Goal: Navigation & Orientation: Understand site structure

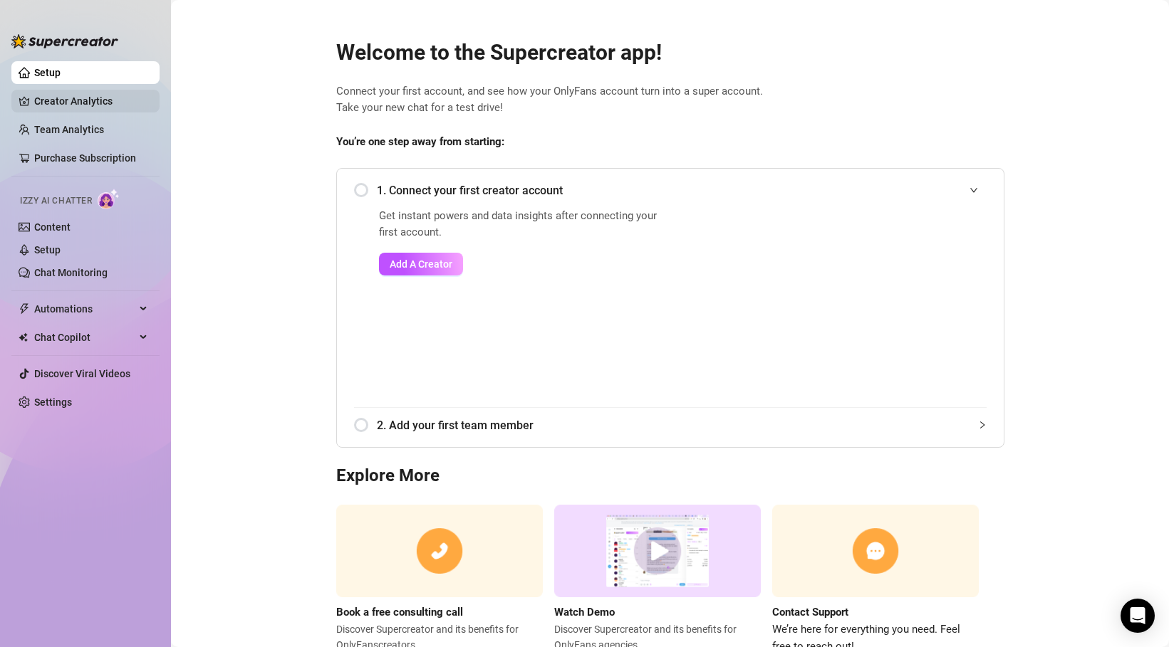
scroll to position [51, 0]
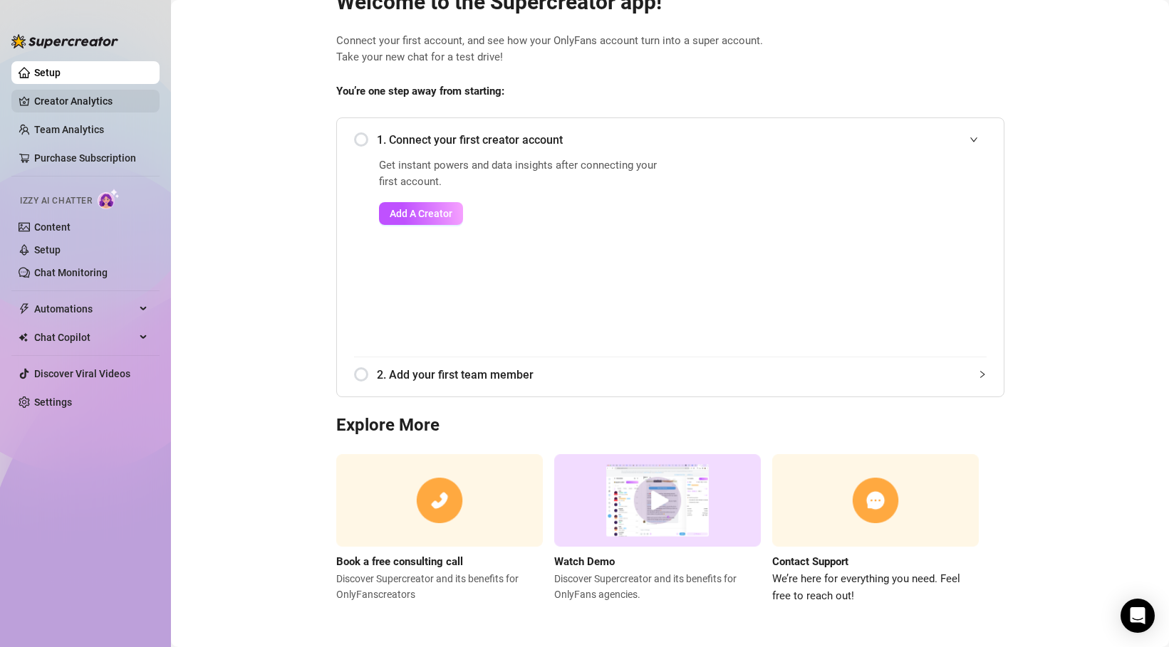
click at [67, 99] on link "Creator Analytics" at bounding box center [91, 101] width 114 height 23
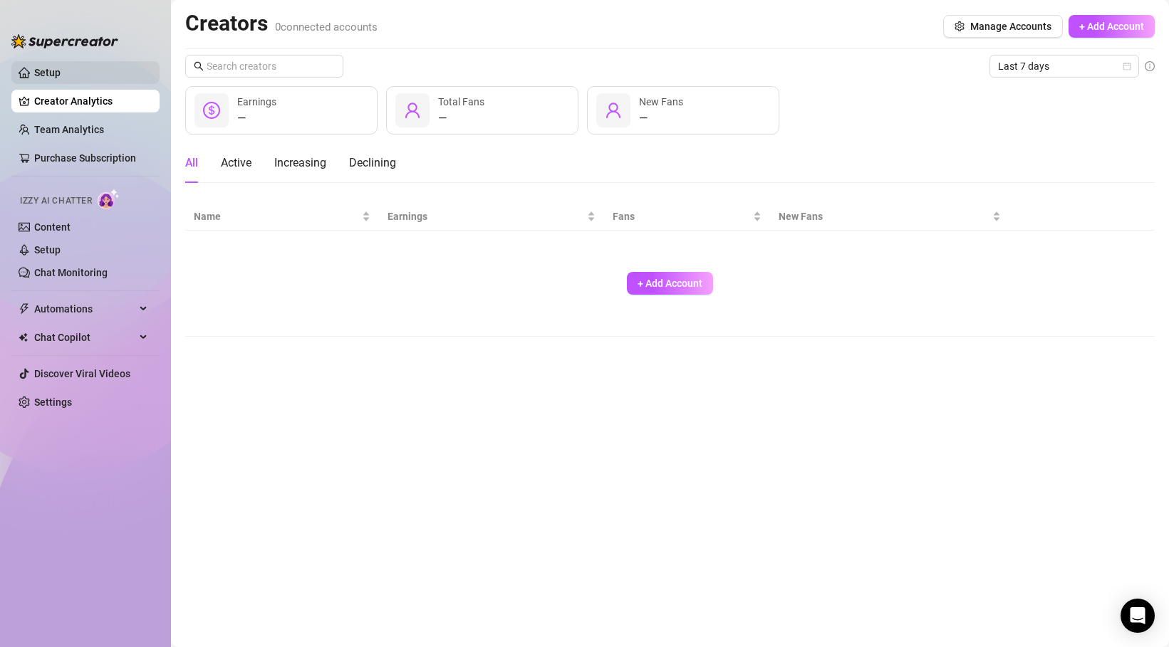
click at [61, 77] on link "Setup" at bounding box center [47, 72] width 26 height 11
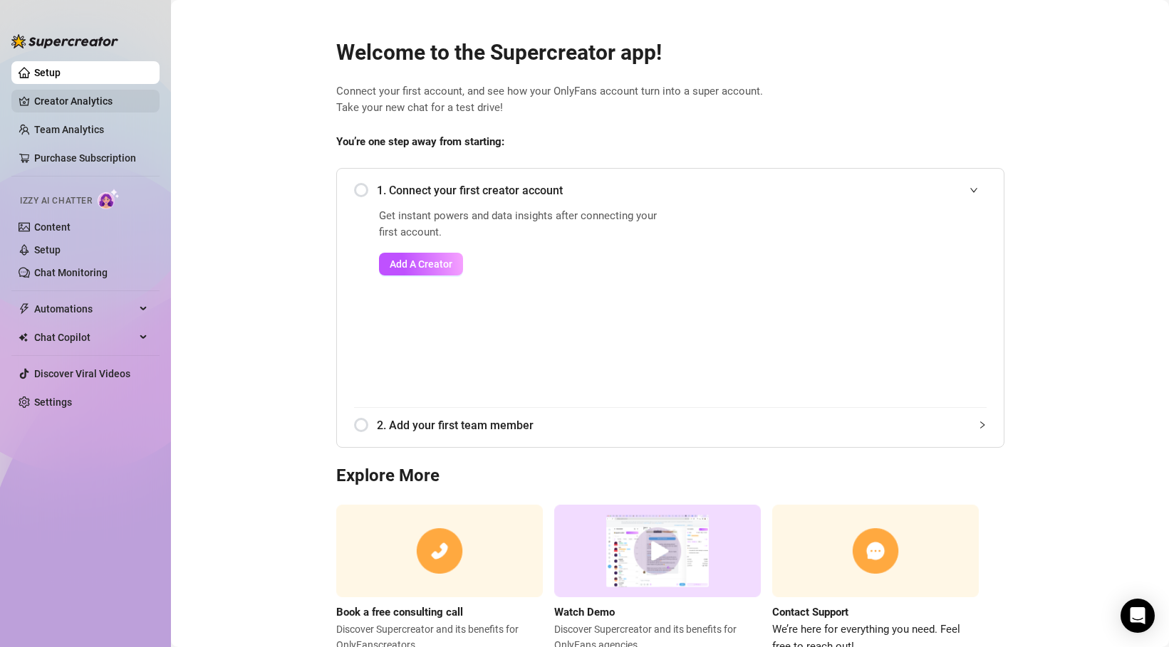
click at [98, 105] on link "Creator Analytics" at bounding box center [91, 101] width 114 height 23
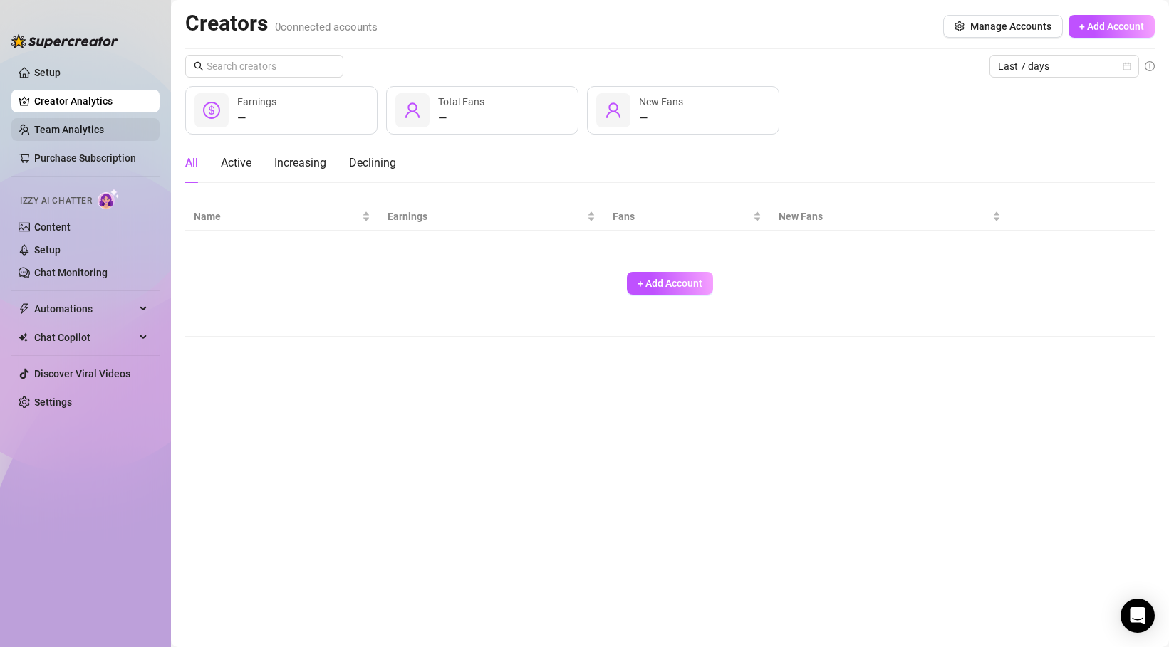
click at [76, 130] on link "Team Analytics" at bounding box center [69, 129] width 70 height 11
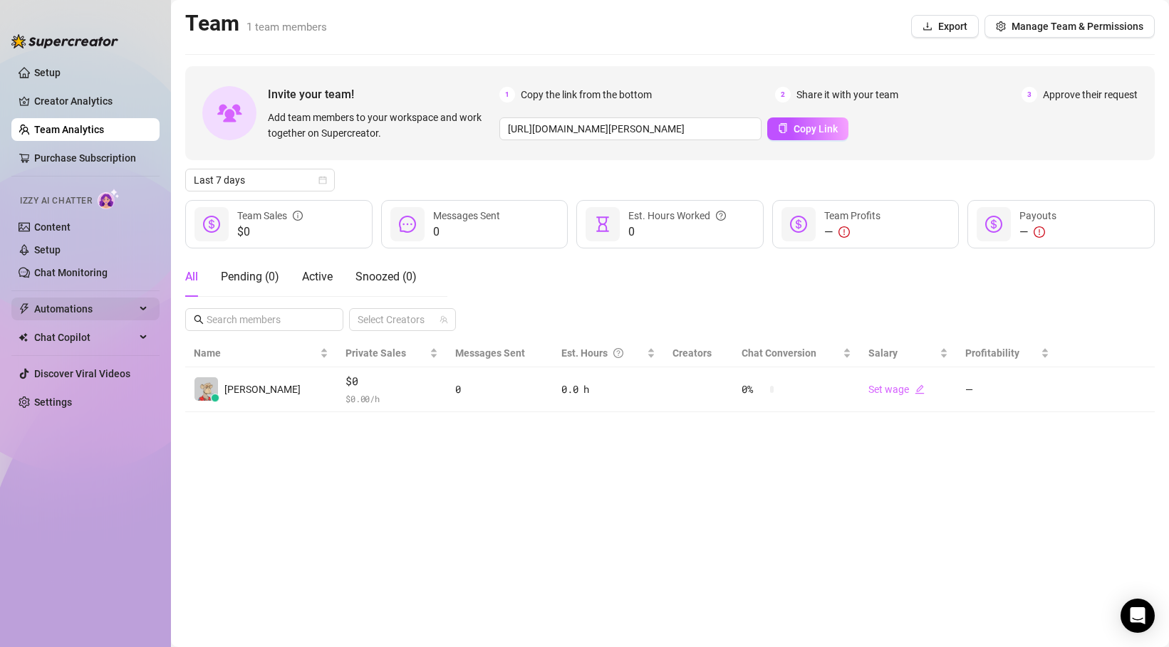
click at [111, 309] on span "Automations" at bounding box center [84, 309] width 101 height 23
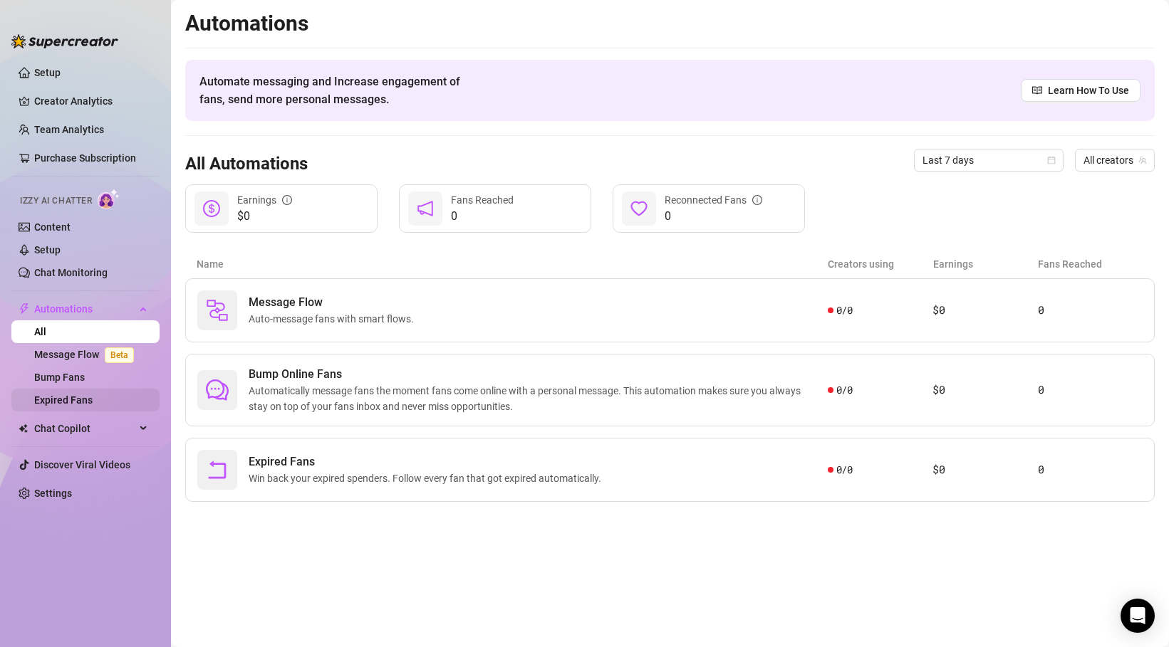
click at [93, 399] on link "Expired Fans" at bounding box center [63, 400] width 58 height 11
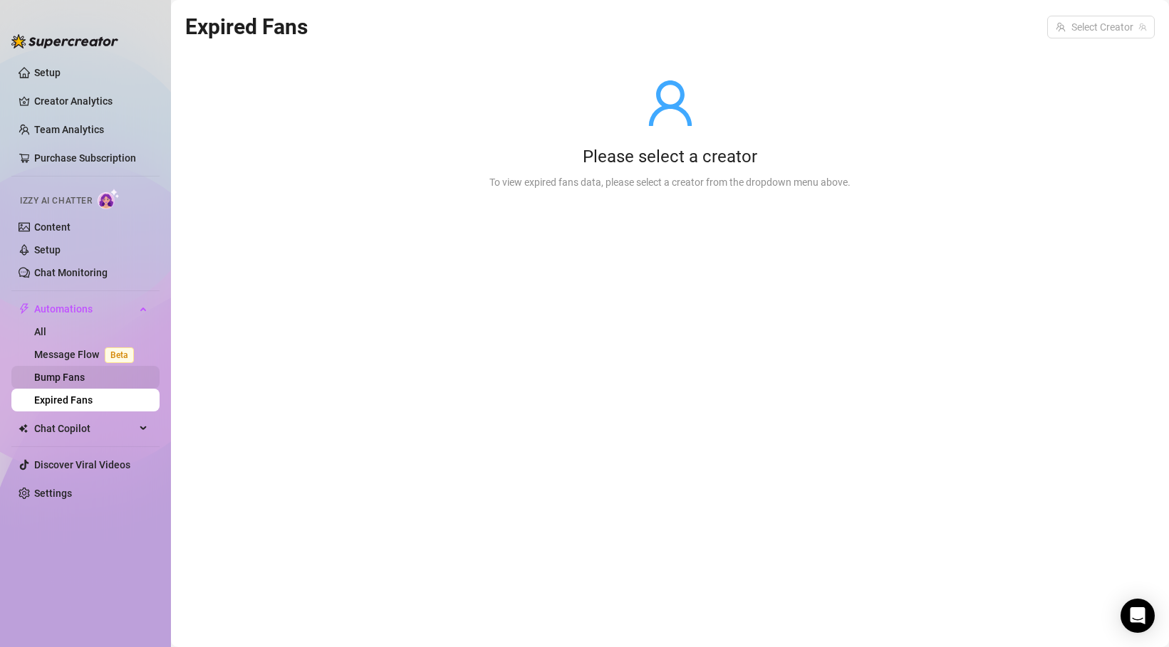
click at [85, 373] on link "Bump Fans" at bounding box center [59, 377] width 51 height 11
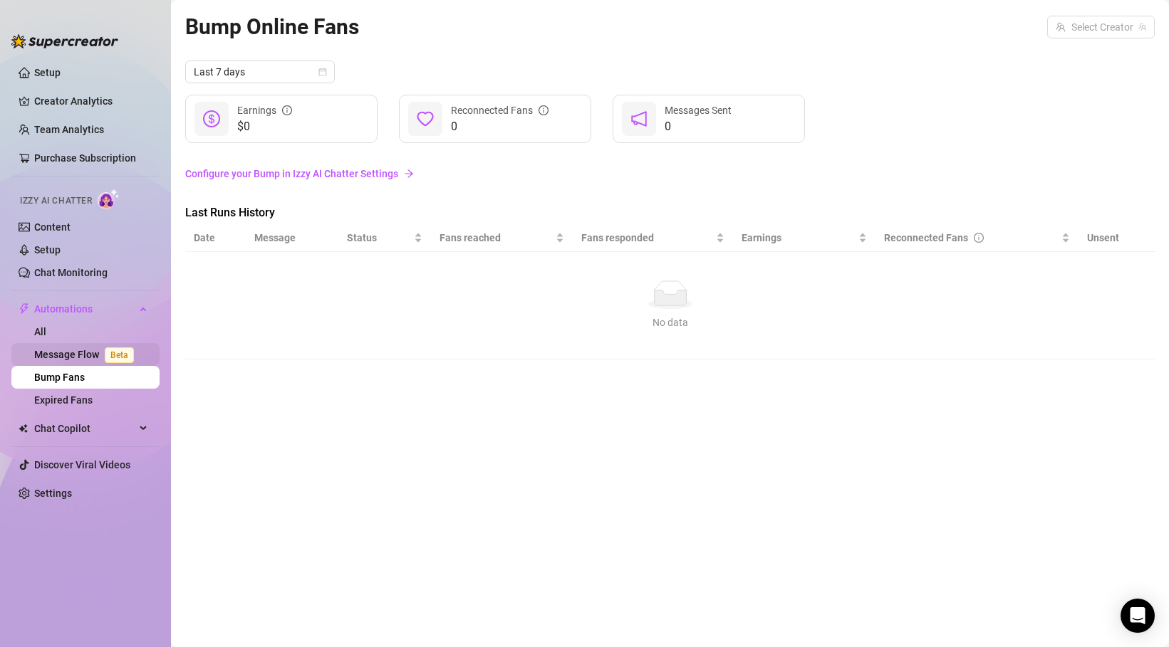
click at [68, 360] on link "Message Flow Beta" at bounding box center [86, 354] width 105 height 11
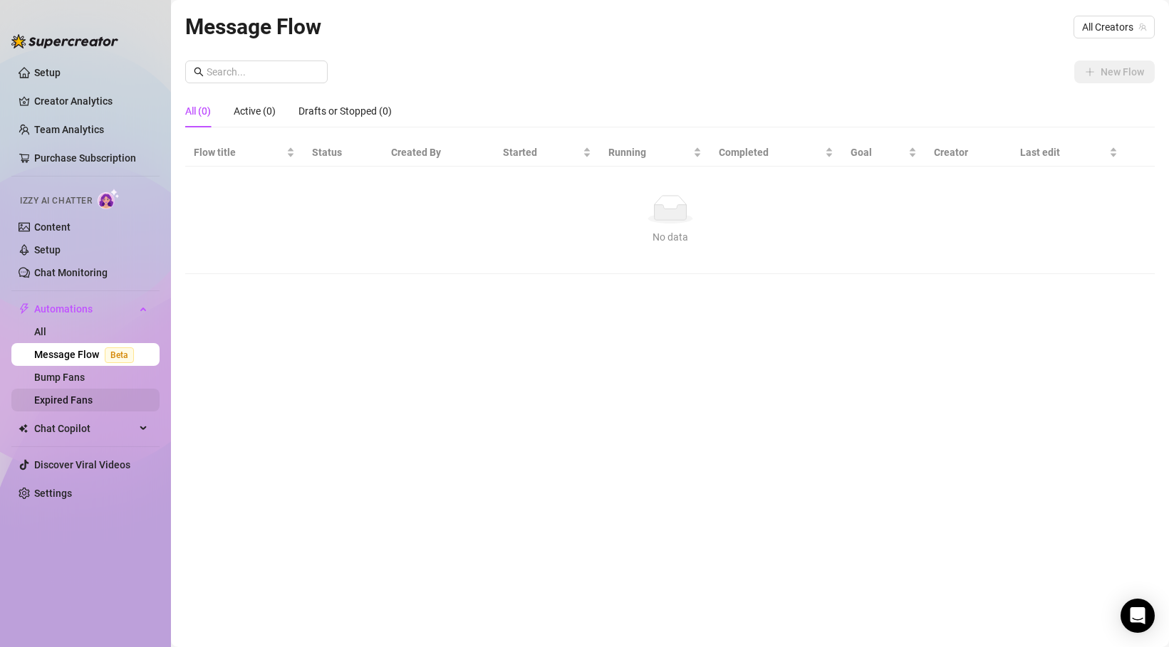
click at [56, 395] on link "Expired Fans" at bounding box center [63, 400] width 58 height 11
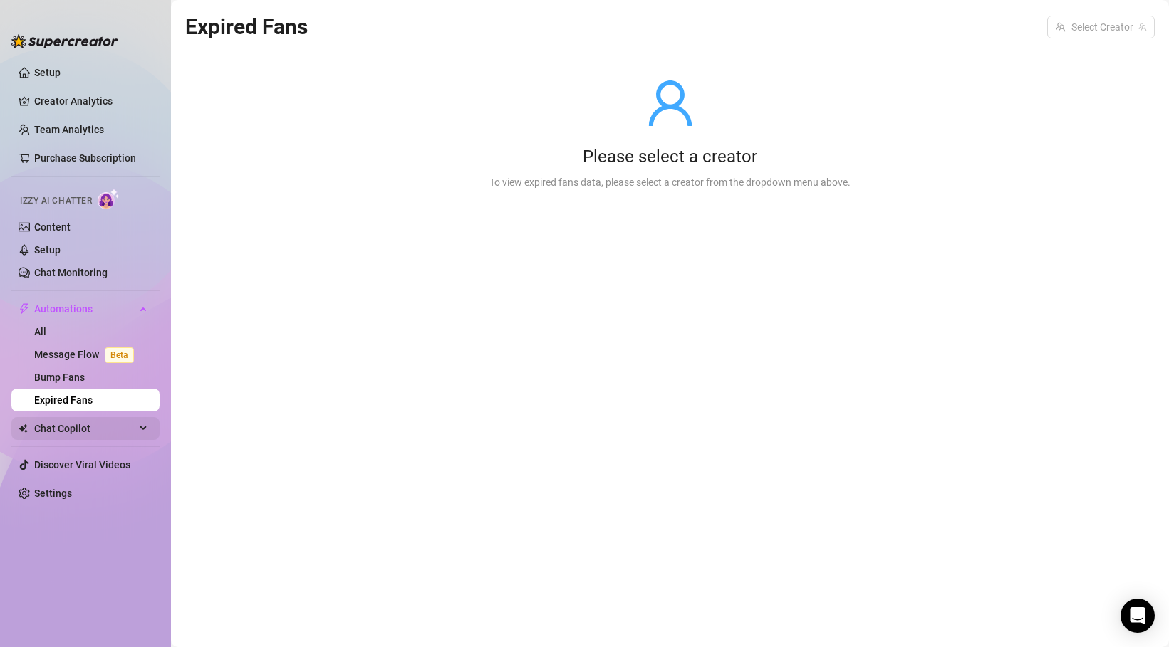
click at [143, 429] on icon at bounding box center [144, 429] width 7 height 0
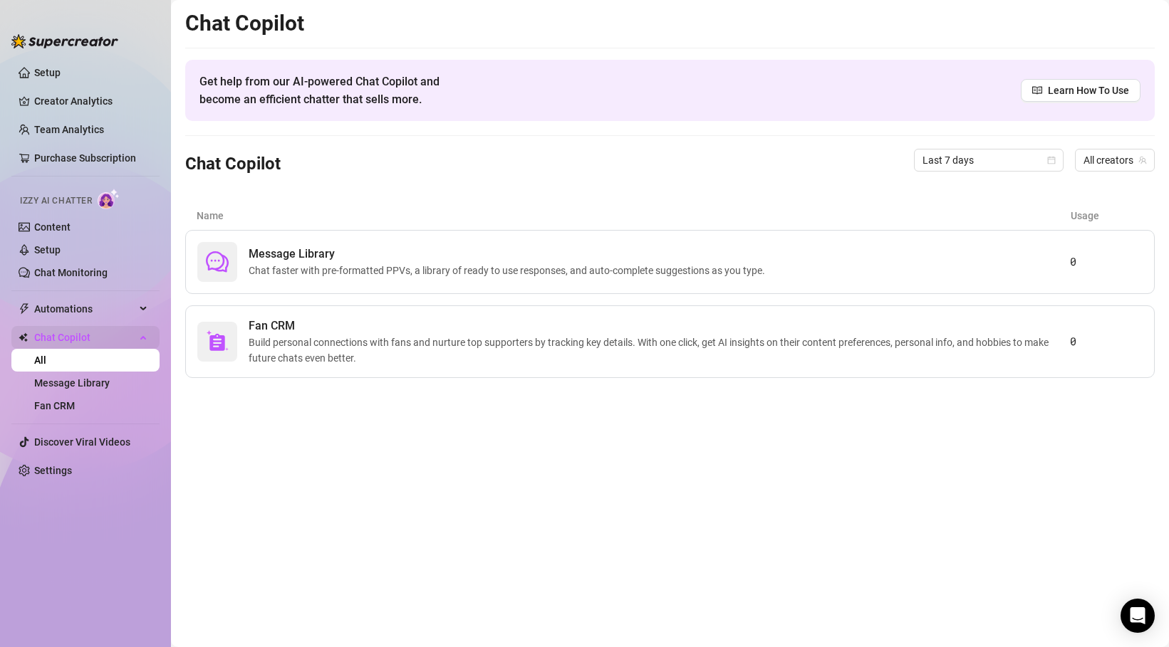
click at [143, 338] on div "Chat Copilot" at bounding box center [85, 337] width 148 height 23
click at [140, 338] on div "Chat Copilot" at bounding box center [85, 337] width 148 height 23
click at [141, 336] on icon at bounding box center [144, 336] width 7 height 0
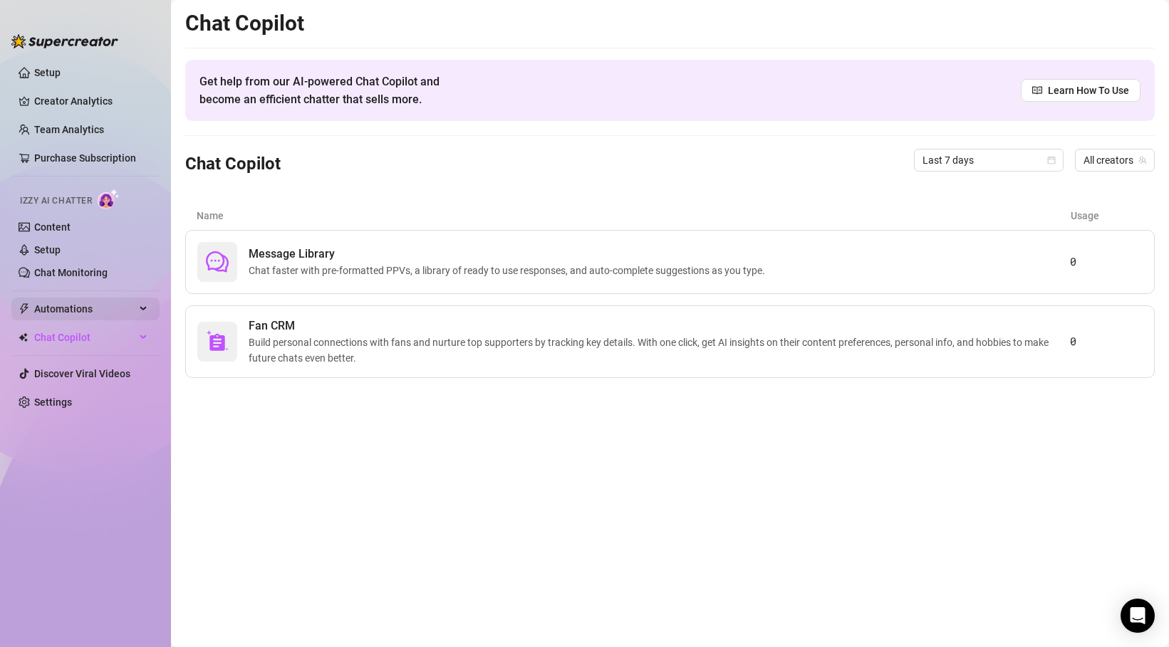
click at [141, 309] on icon at bounding box center [144, 309] width 7 height 0
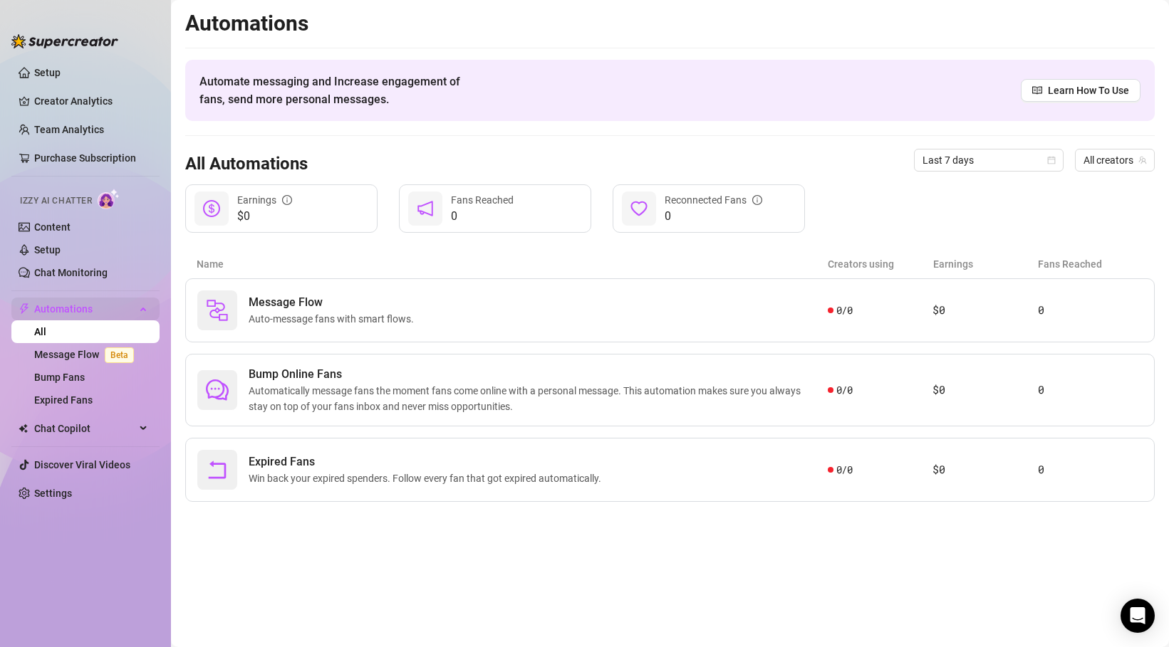
click at [141, 308] on icon at bounding box center [144, 308] width 7 height 0
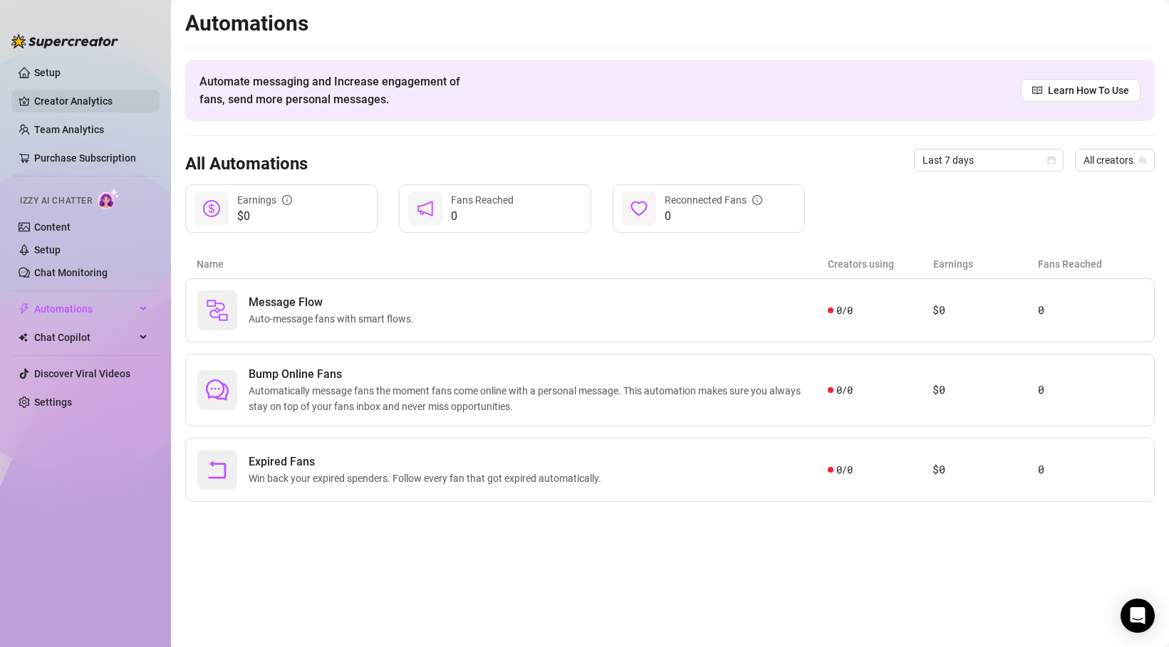
click at [90, 102] on link "Creator Analytics" at bounding box center [91, 101] width 114 height 23
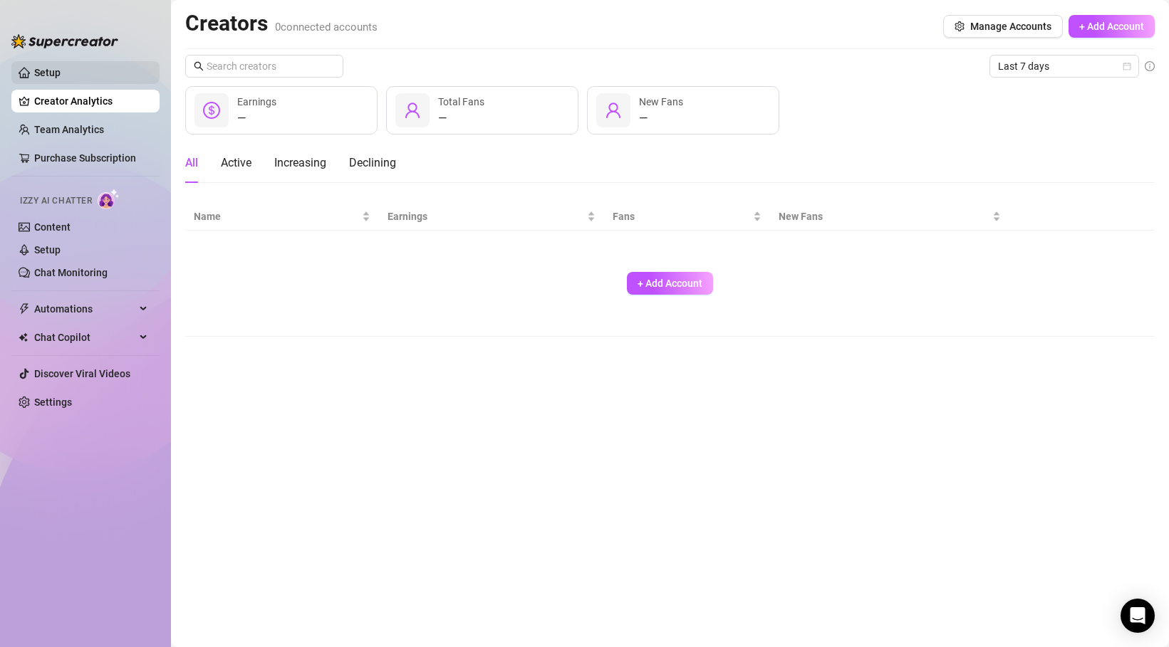
click at [61, 71] on link "Setup" at bounding box center [47, 72] width 26 height 11
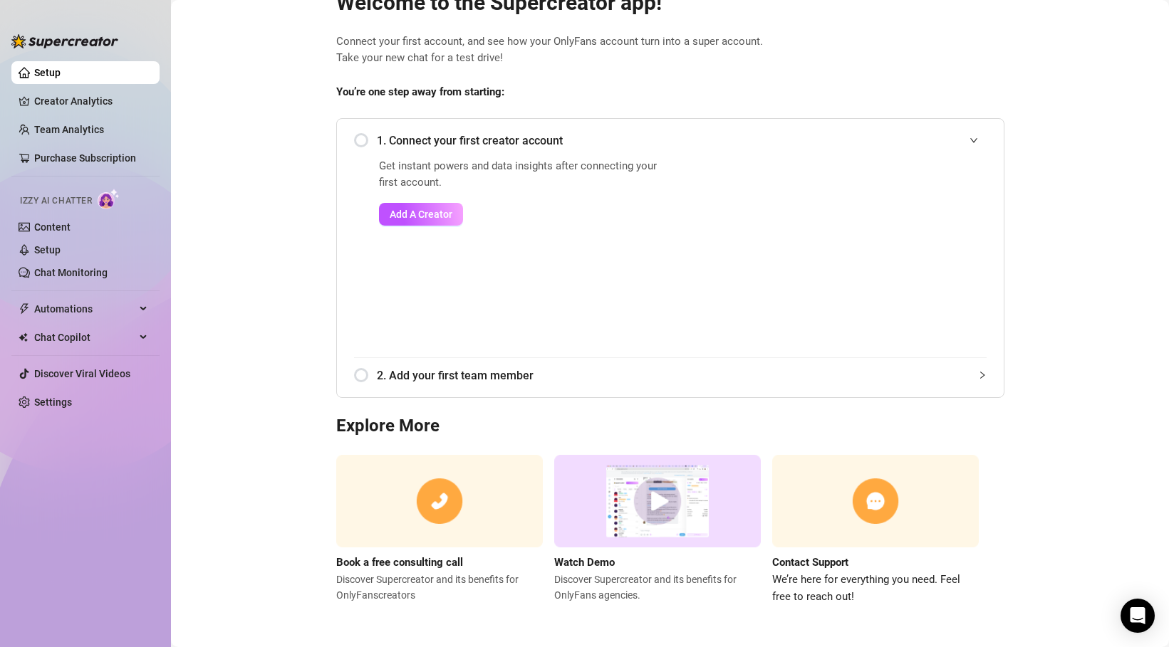
scroll to position [51, 0]
click at [655, 499] on img at bounding box center [657, 500] width 207 height 93
